Goal: Find specific page/section: Find specific page/section

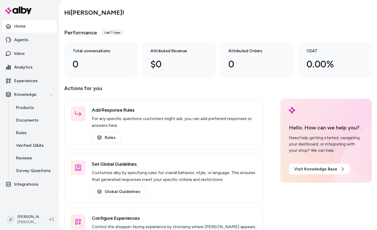
click at [17, 225] on html "Home Agents Inbox Analytics Experiences Knowledge Products Documents Rules Veri…" at bounding box center [188, 115] width 377 height 230
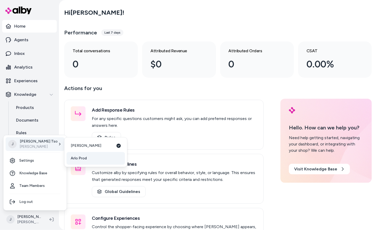
click at [103, 159] on link "Arlo Prod" at bounding box center [96, 158] width 58 height 13
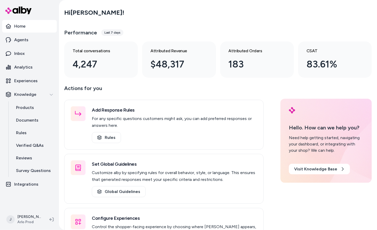
scroll to position [6, 0]
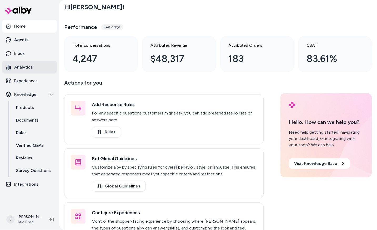
click at [29, 70] on p "Analytics" at bounding box center [23, 67] width 18 height 6
